Goal: Task Accomplishment & Management: Use online tool/utility

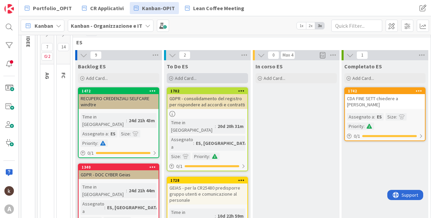
click at [186, 79] on span "Add Card..." at bounding box center [186, 78] width 22 height 6
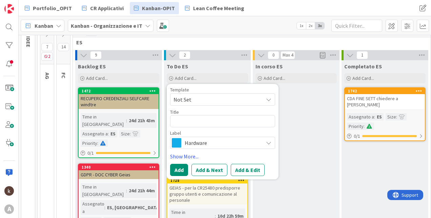
click at [199, 145] on span "Hardware" at bounding box center [222, 142] width 75 height 9
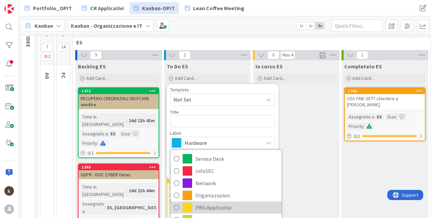
click at [215, 206] on span "PRG Applicativi" at bounding box center [237, 208] width 83 height 10
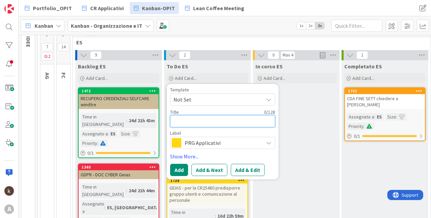
click at [203, 124] on textarea at bounding box center [222, 121] width 105 height 12
type textarea "x"
type textarea "A"
type textarea "x"
type textarea "AD"
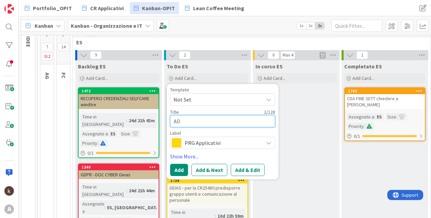
type textarea "x"
type textarea "ADV"
type textarea "x"
type textarea "ADVE"
type textarea "x"
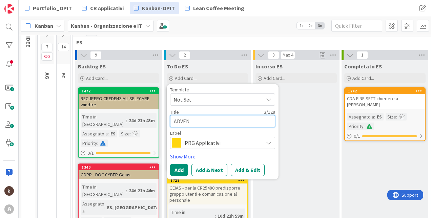
type textarea "ADVENI"
type textarea "x"
type textarea "ADVENIA"
type textarea "x"
type textarea "ADVENIAS"
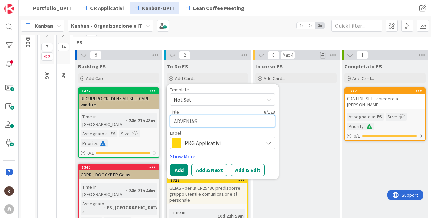
type textarea "x"
type textarea "ADVENIAS"
type textarea "x"
type textarea "ADVENIAS -"
type textarea "x"
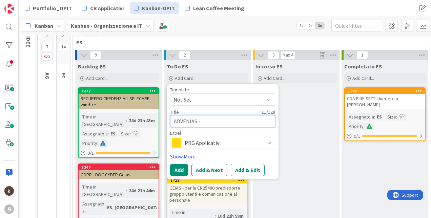
type textarea "ADVENIAS - i"
type textarea "x"
type textarea "ADVENIAS - in"
type textarea "x"
type textarea "ADVENIAS - inv"
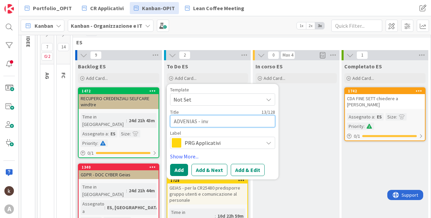
type textarea "x"
type textarea "ADVENIAS - invi"
type textarea "x"
type textarea "ADVENIAS - inviar"
type textarea "x"
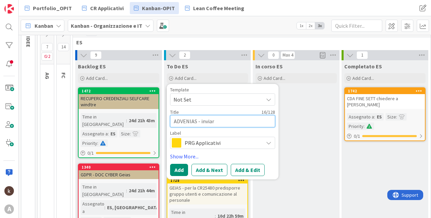
type textarea "ADVENIAS - inviare"
type textarea "x"
type textarea "ADVENIAS - inviare"
type textarea "x"
type textarea "ADVENIAS - inviare d"
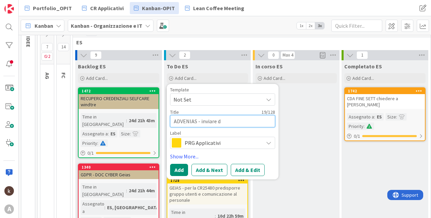
type textarea "x"
type textarea "ADVENIAS - inviare do"
type textarea "x"
type textarea "ADVENIAS - inviare docu"
type textarea "x"
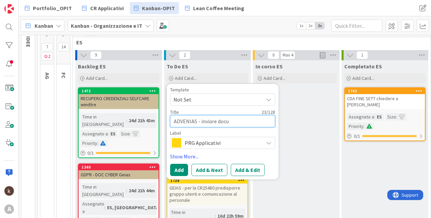
type textarea "ADVENIAS - inviare docum"
type textarea "x"
type textarea "ADVENIAS - inviare docume"
type textarea "x"
type textarea "ADVENIAS - inviare documen"
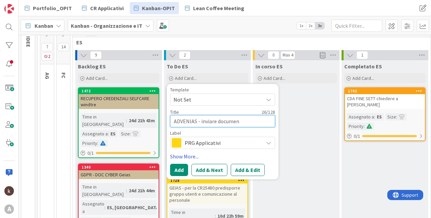
type textarea "x"
type textarea "ADVENIAS - inviare document"
type textarea "x"
type textarea "ADVENIAS - inviare documento"
type textarea "x"
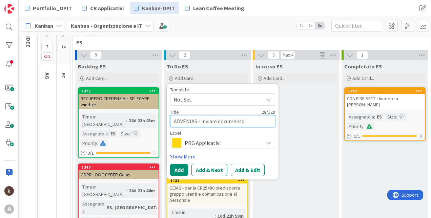
type textarea "ADVENIAS - inviare documento"
type textarea "x"
type textarea "ADVENIAS - inviare documento a"
type textarea "x"
type textarea "ADVENIAS - inviare documento a"
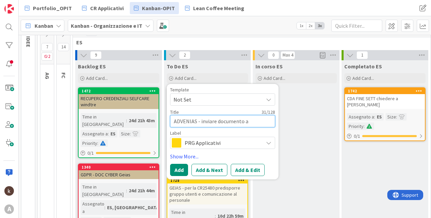
type textarea "x"
type textarea "ADVENIAS - inviare documento a L"
type textarea "x"
type textarea "ADVENIAS - inviare documento a La"
type textarea "x"
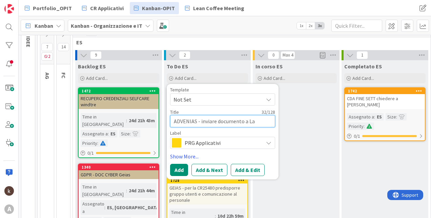
type textarea "ADVENIAS - inviare documento a Lai"
type textarea "x"
type textarea "ADVENIAS - inviare documento a Lai"
type textarea "x"
type textarea "ADVENIAS - inviare documento a Lai v"
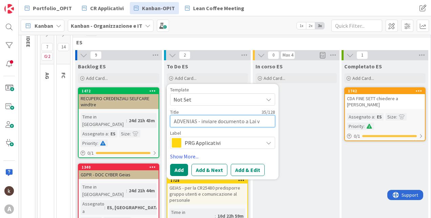
type textarea "x"
type textarea "ADVENIAS - inviare documento a Lai va"
type textarea "x"
type textarea "ADVENIAS - inviare documento a Lai val"
type textarea "x"
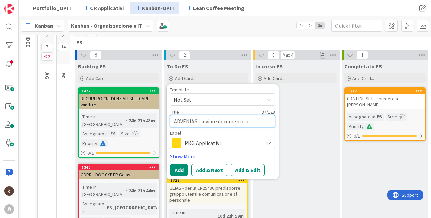
type textarea "ADVENIAS - inviare documento a Lai vali"
type textarea "x"
type textarea "ADVENIAS - inviare documento a Lai valid"
type textarea "x"
type textarea "ADVENIAS - inviare documento a Lai valida"
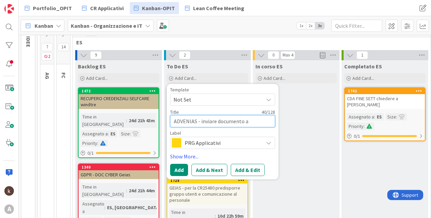
type textarea "x"
type textarea "ADVENIAS - inviare documento a Lai validat"
type textarea "x"
type textarea "ADVENIAS - inviare documento a Lai validato"
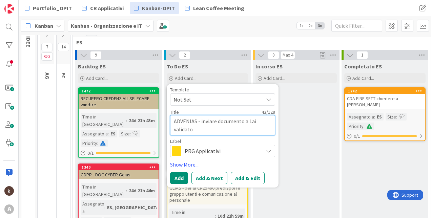
type textarea "x"
type textarea "ADVENIAS - inviare documento a Lai validato"
type textarea "x"
type textarea "ADVENIAS - inviare documento a Lai validato d"
type textarea "x"
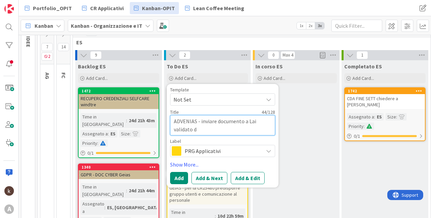
type textarea "ADVENIAS - inviare documento a Lai validato da"
type textarea "x"
type textarea "ADVENIAS - inviare documento a Lai validato da"
type textarea "x"
type textarea "ADVENIAS - inviare documento a Lai validato da A"
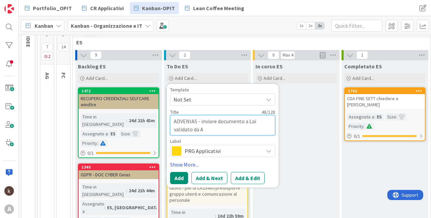
type textarea "x"
type textarea "ADVENIAS - inviare documento a Lai validato da Ad"
type textarea "x"
type textarea "ADVENIAS - inviare documento a Lai validato da Adv"
type textarea "x"
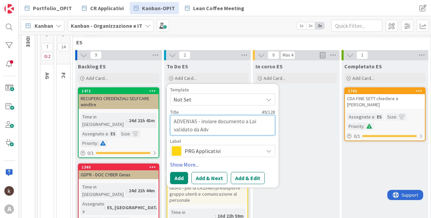
type textarea "ADVENIAS - inviare documento a Lai validato da Adve"
type textarea "x"
type textarea "ADVENIAS - inviare documento a Lai validato da Adven"
type textarea "x"
type textarea "ADVENIAS - inviare documento a Lai validato da Adveni"
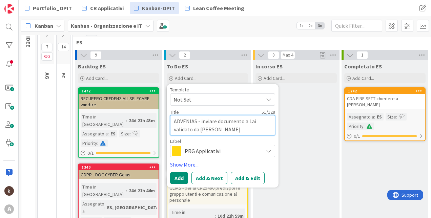
type textarea "x"
type textarea "ADVENIAS - inviare documento a Lai validato da Advenia"
type textarea "x"
type textarea "ADVENIAS - inviare documento a Lai validato da Advenias"
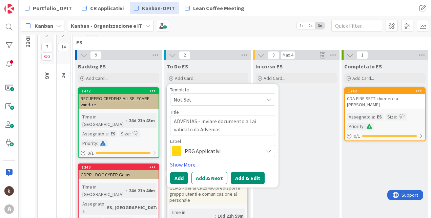
click at [248, 175] on button "Add & Edit" at bounding box center [248, 178] width 34 height 12
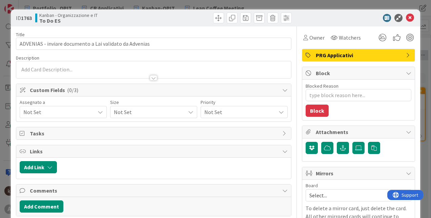
click at [31, 111] on span "Not Set" at bounding box center [59, 112] width 72 height 8
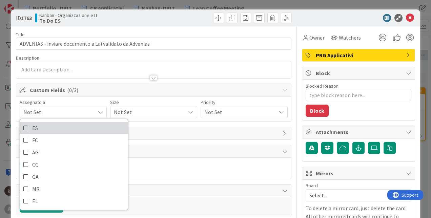
click at [37, 127] on span "ES" at bounding box center [35, 128] width 6 height 10
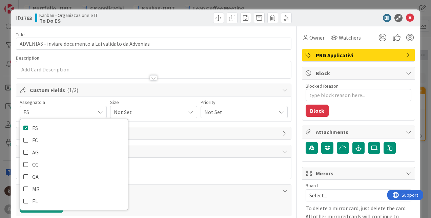
click at [134, 108] on span "Not Set" at bounding box center [148, 112] width 68 height 9
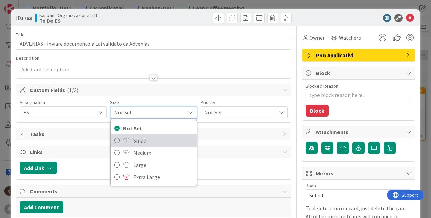
click at [148, 142] on span "Small" at bounding box center [163, 141] width 60 height 10
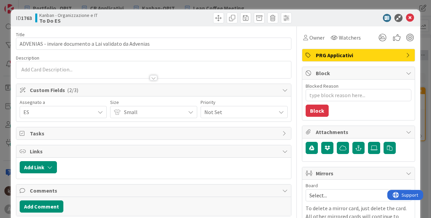
click at [210, 127] on div "Tasks" at bounding box center [154, 133] width 276 height 13
click at [211, 108] on span "Not Set" at bounding box center [239, 112] width 68 height 9
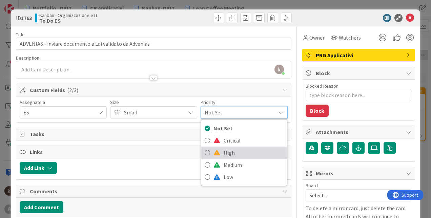
click at [218, 159] on link "High" at bounding box center [244, 153] width 86 height 12
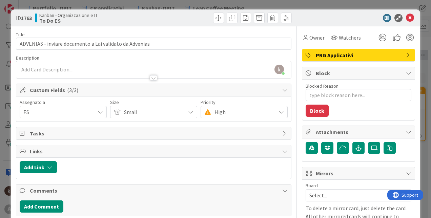
click at [182, 111] on span "High" at bounding box center [153, 112] width 58 height 9
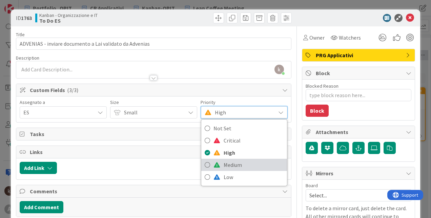
click at [214, 165] on span at bounding box center [217, 164] width 7 height 5
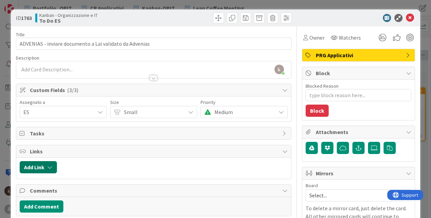
type textarea "x"
click at [51, 173] on button "Add Link" at bounding box center [38, 167] width 37 height 12
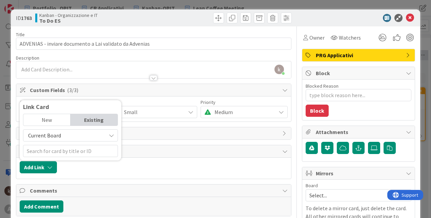
click at [51, 136] on span "Current Board" at bounding box center [44, 135] width 33 height 7
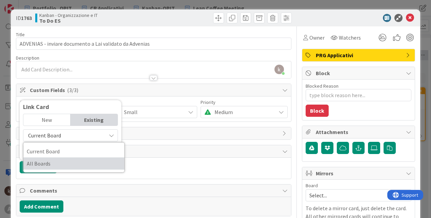
click at [53, 165] on span "All Boards" at bounding box center [74, 164] width 94 height 10
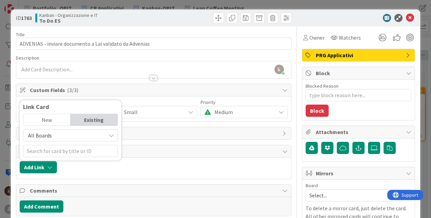
click at [53, 119] on div "New" at bounding box center [46, 120] width 47 height 12
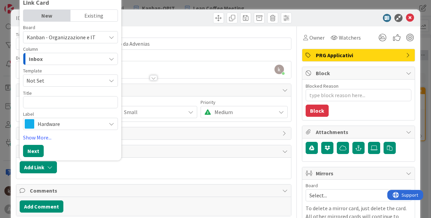
click at [85, 17] on div "Existing" at bounding box center [94, 16] width 47 height 12
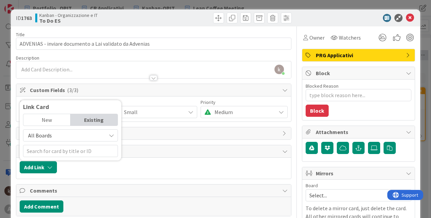
click at [56, 137] on span "All Boards" at bounding box center [65, 135] width 76 height 9
click at [98, 132] on span "All Boards" at bounding box center [65, 135] width 76 height 9
click at [77, 148] on input "text" at bounding box center [70, 151] width 95 height 12
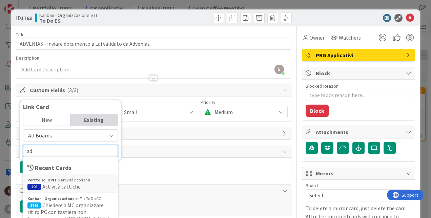
type input "a"
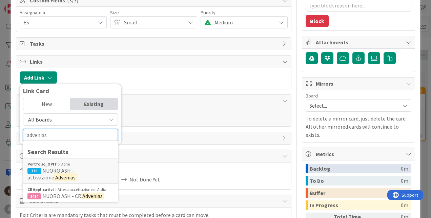
scroll to position [102, 0]
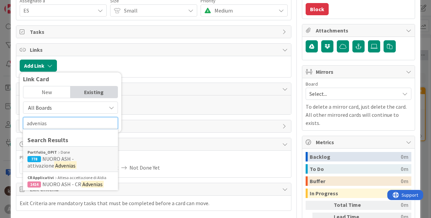
drag, startPoint x: 57, startPoint y: 125, endPoint x: 4, endPoint y: 127, distance: 52.3
click at [4, 127] on div "ID 1763 Kanban - Organizzazione e IT To Do ES Title 55 / 128 ADVENIAS - inviare…" at bounding box center [215, 109] width 431 height 218
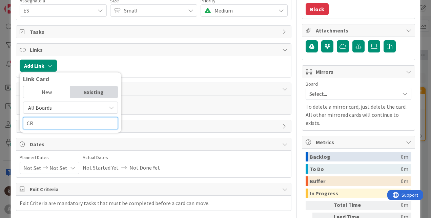
type input "C"
type input "CR ADVENIAS"
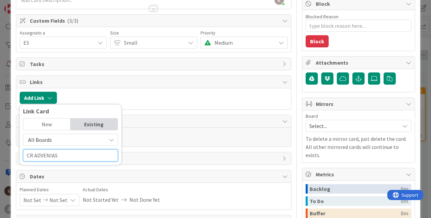
scroll to position [0, 0]
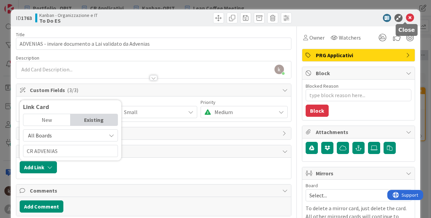
click at [408, 18] on icon at bounding box center [410, 18] width 8 height 8
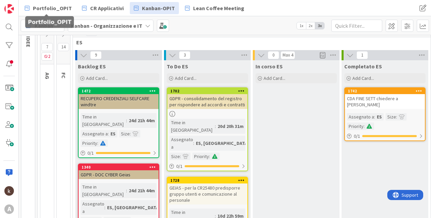
scroll to position [204, 0]
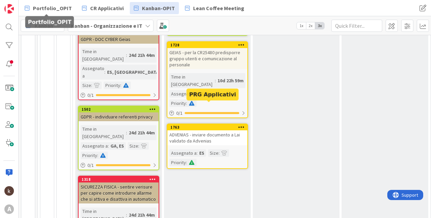
click at [193, 131] on div "ADVENIAS - inviare documento a Lai validato da Advenias" at bounding box center [208, 138] width 80 height 15
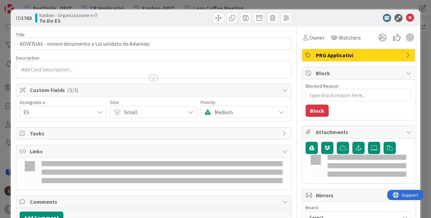
type textarea "x"
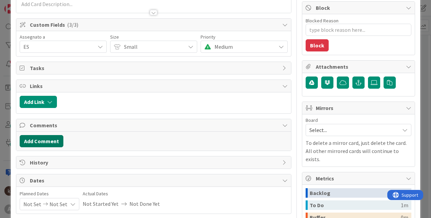
scroll to position [68, 0]
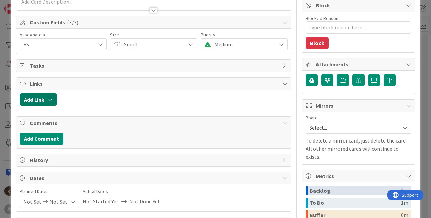
click at [53, 102] on button "Add Link" at bounding box center [38, 100] width 37 height 12
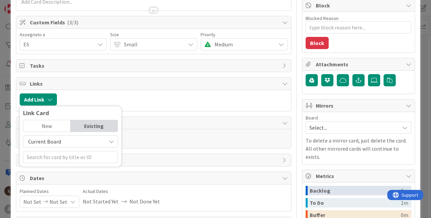
click at [50, 139] on span "Current Board" at bounding box center [44, 141] width 33 height 7
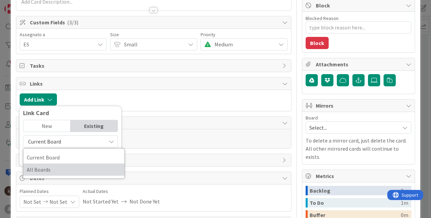
click at [46, 168] on span "All Boards" at bounding box center [74, 170] width 94 height 10
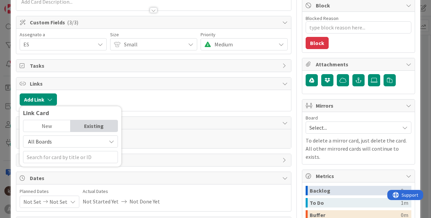
click at [39, 121] on div "New" at bounding box center [46, 126] width 47 height 12
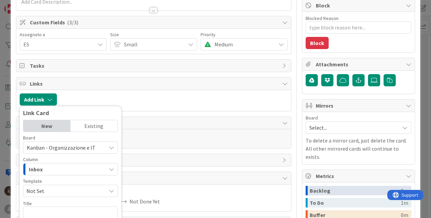
click at [95, 125] on div "Existing" at bounding box center [94, 126] width 47 height 12
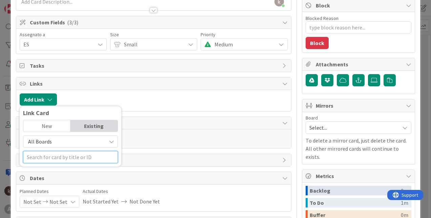
click at [70, 162] on input "text" at bounding box center [70, 157] width 95 height 12
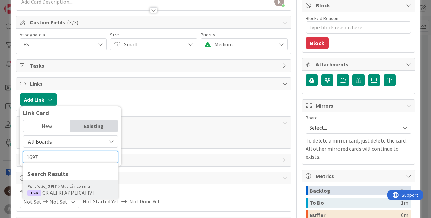
type input "1697"
click at [70, 185] on div "Portfolio_OPIT Attività ricorrenti" at bounding box center [70, 187] width 86 height 6
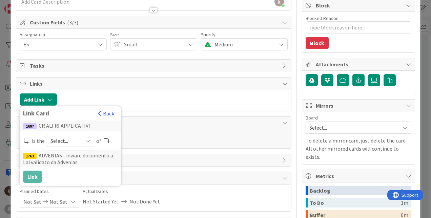
click at [67, 145] on span "Select..." at bounding box center [65, 140] width 28 height 9
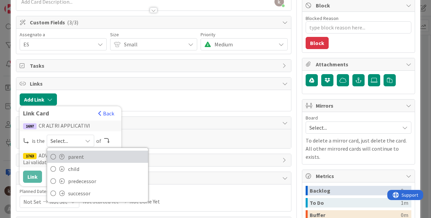
click at [55, 160] on link "parent" at bounding box center [97, 157] width 101 height 12
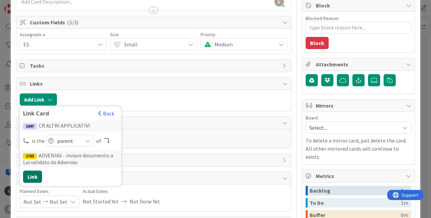
click at [30, 176] on button "Link" at bounding box center [32, 177] width 19 height 12
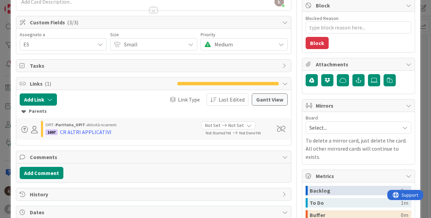
type textarea "x"
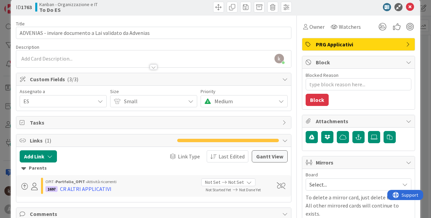
scroll to position [0, 0]
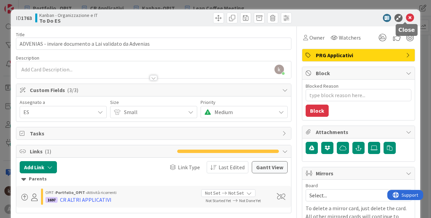
click at [406, 14] on icon at bounding box center [410, 18] width 8 height 8
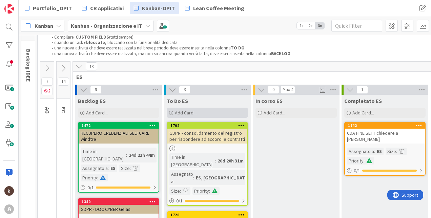
scroll to position [34, 0]
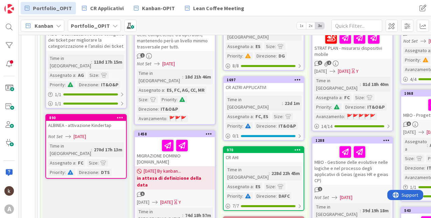
scroll to position [170, 0]
